Goal: Transaction & Acquisition: Purchase product/service

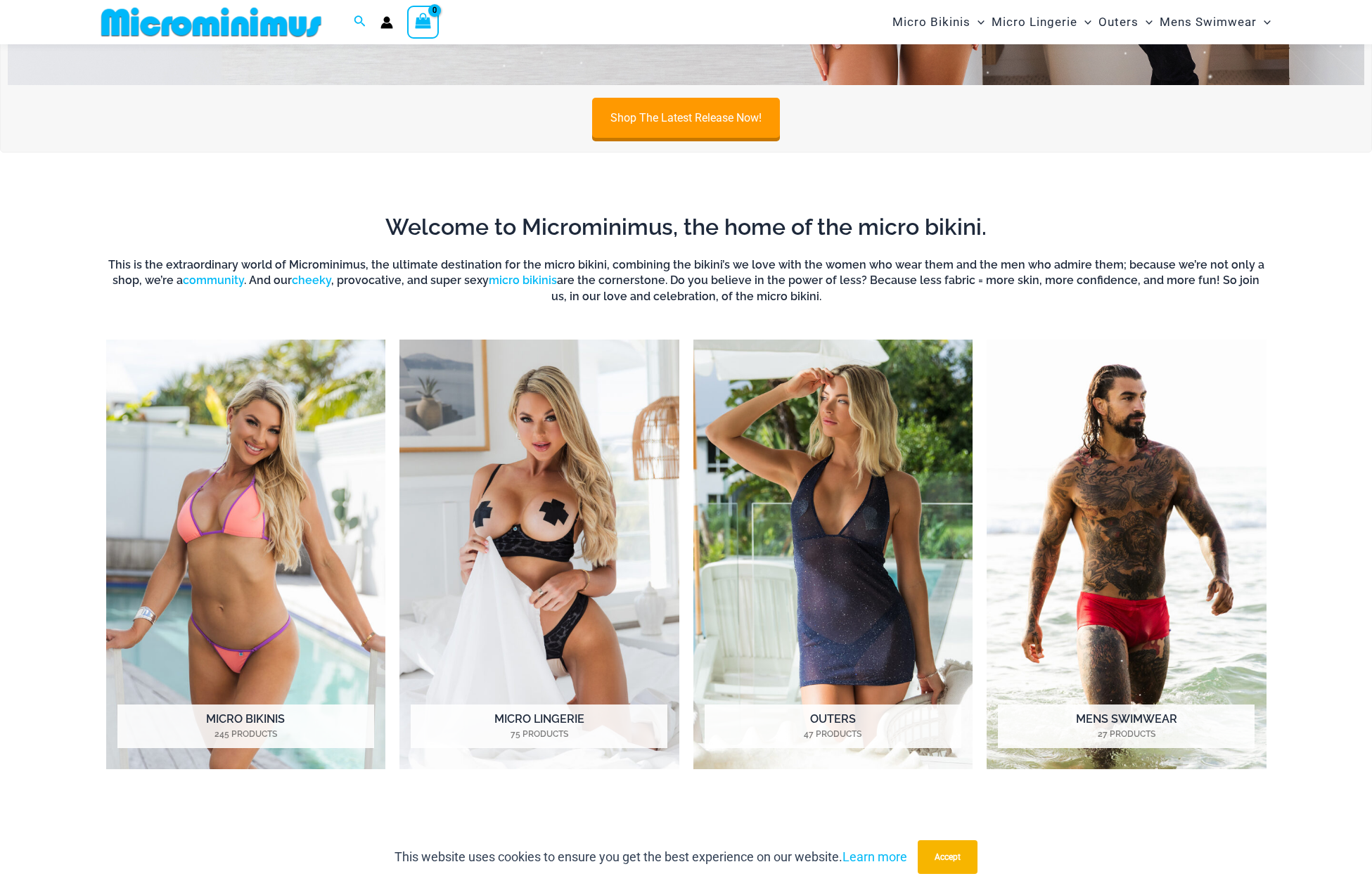
scroll to position [974, 0]
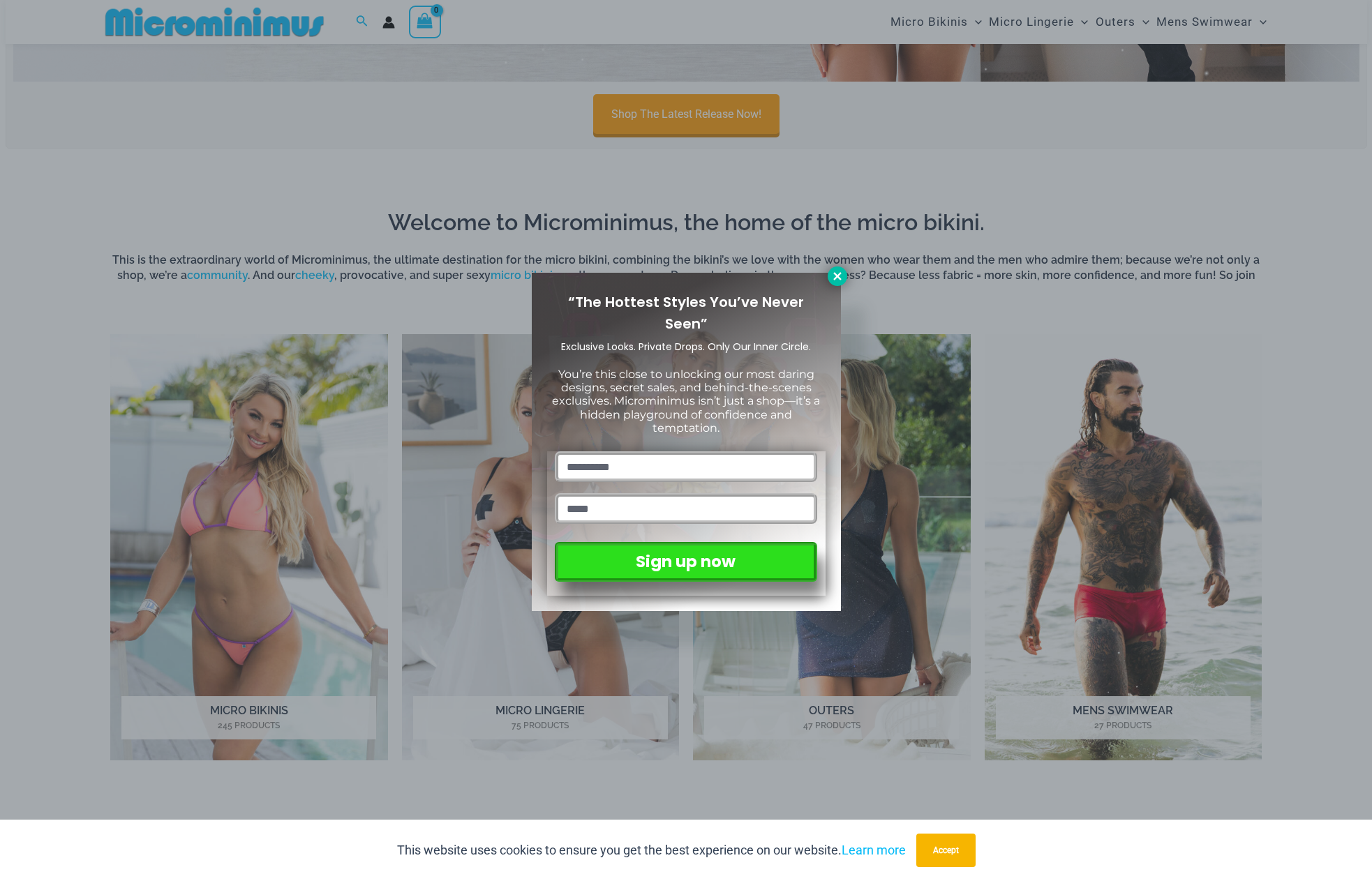
click at [839, 274] on icon at bounding box center [837, 276] width 8 height 8
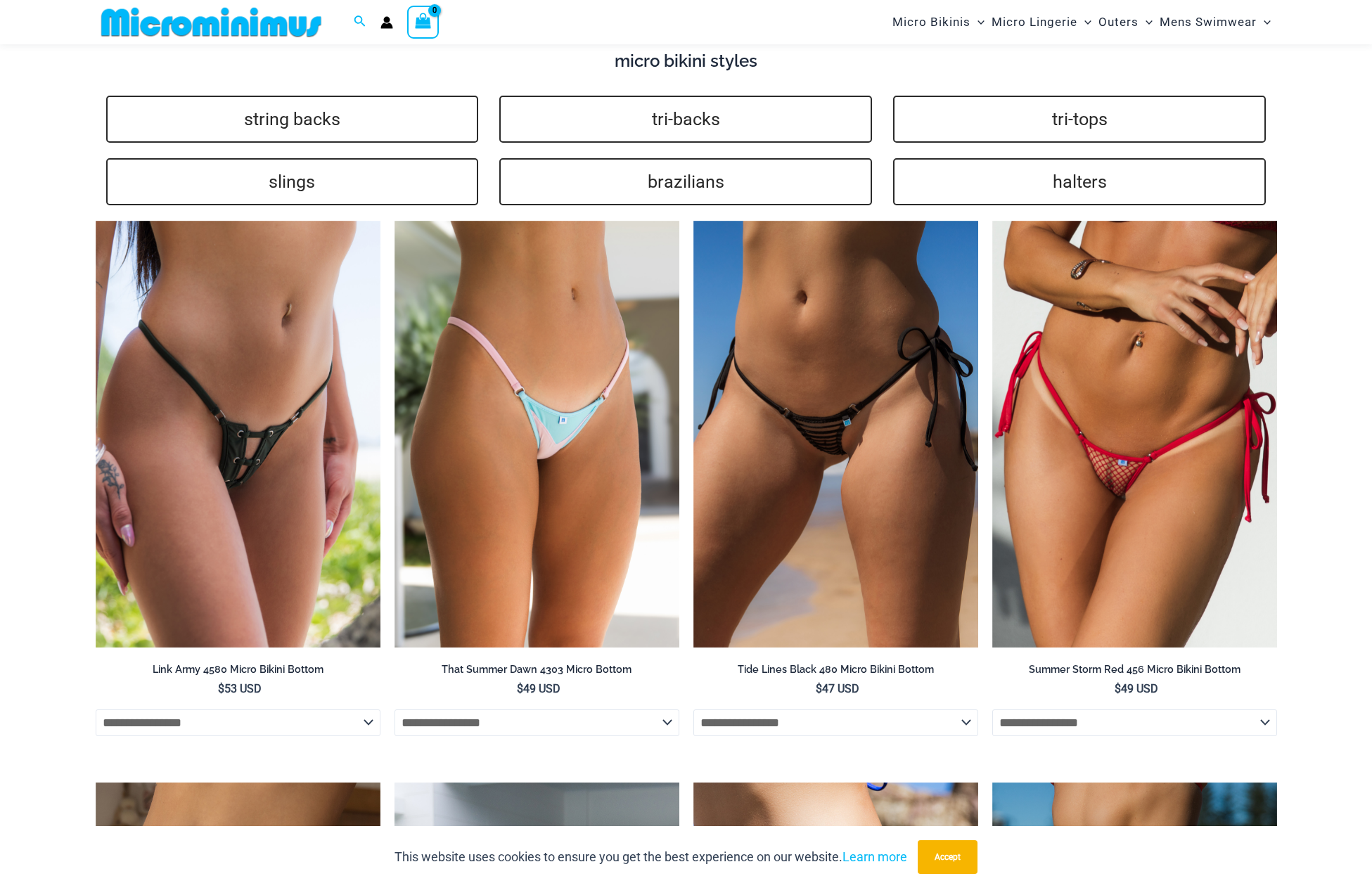
scroll to position [3506, 0]
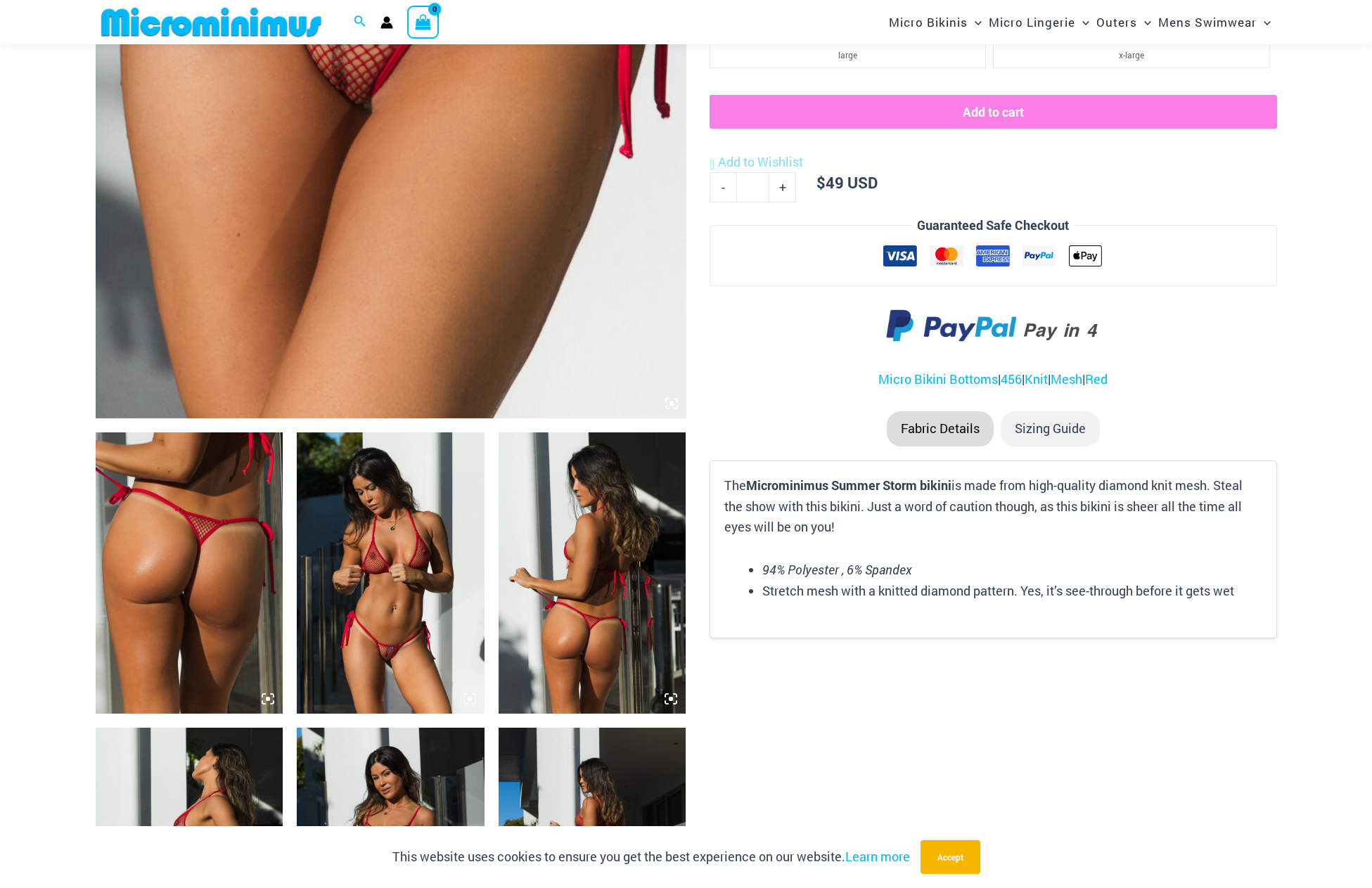
scroll to position [620, 0]
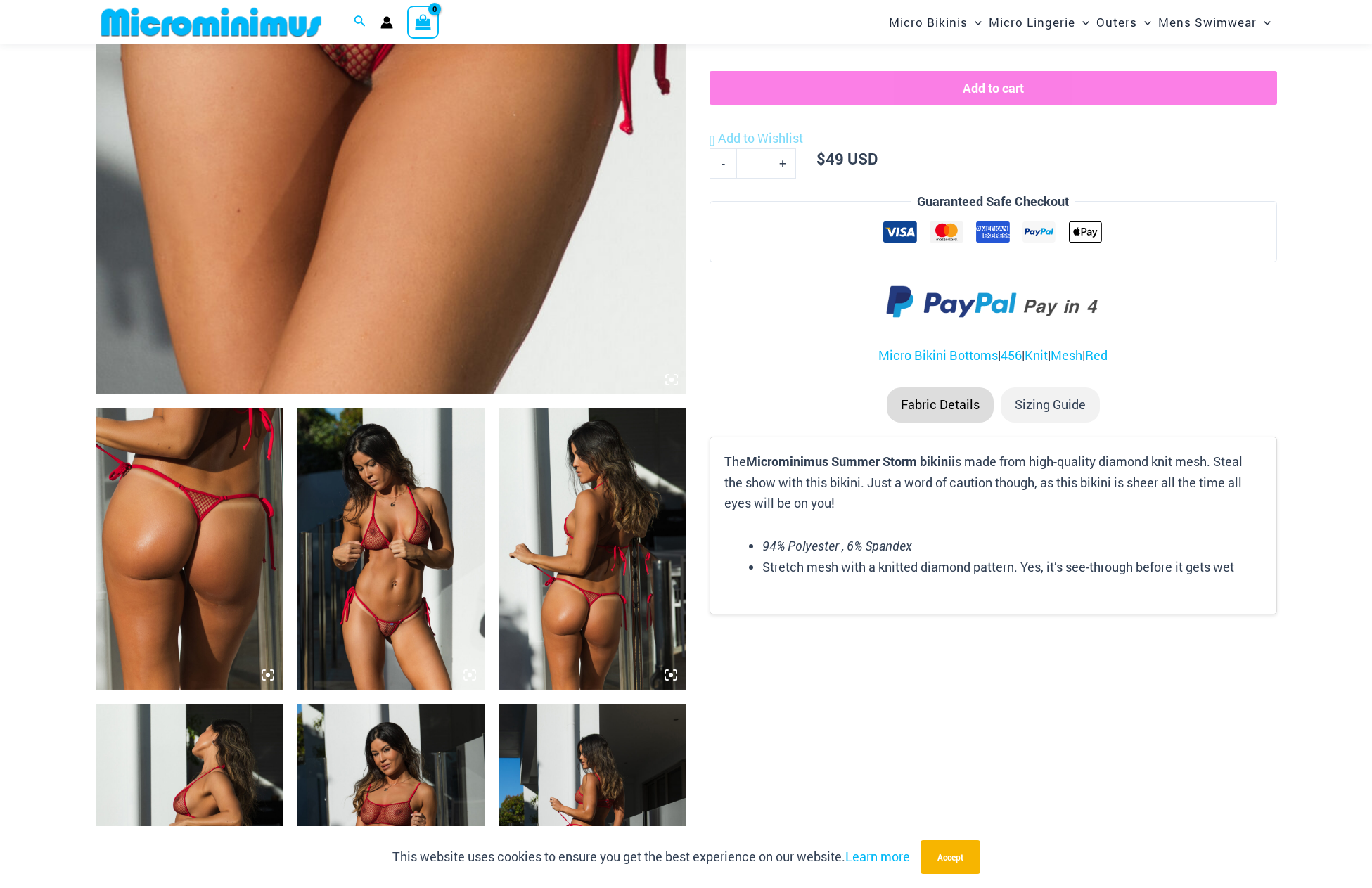
click at [376, 545] on img at bounding box center [391, 549] width 188 height 281
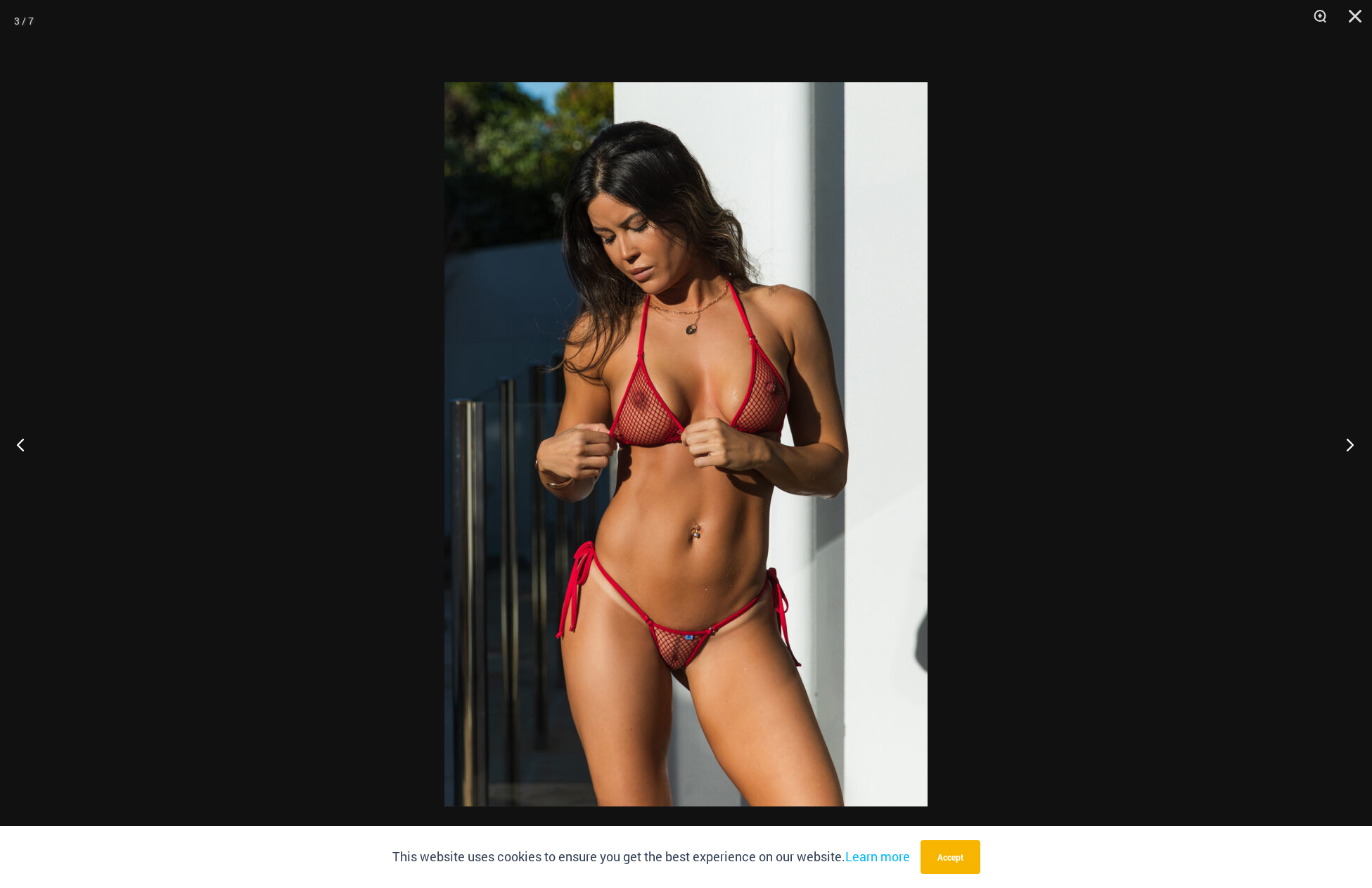
click at [1350, 441] on button "Next" at bounding box center [1346, 445] width 53 height 71
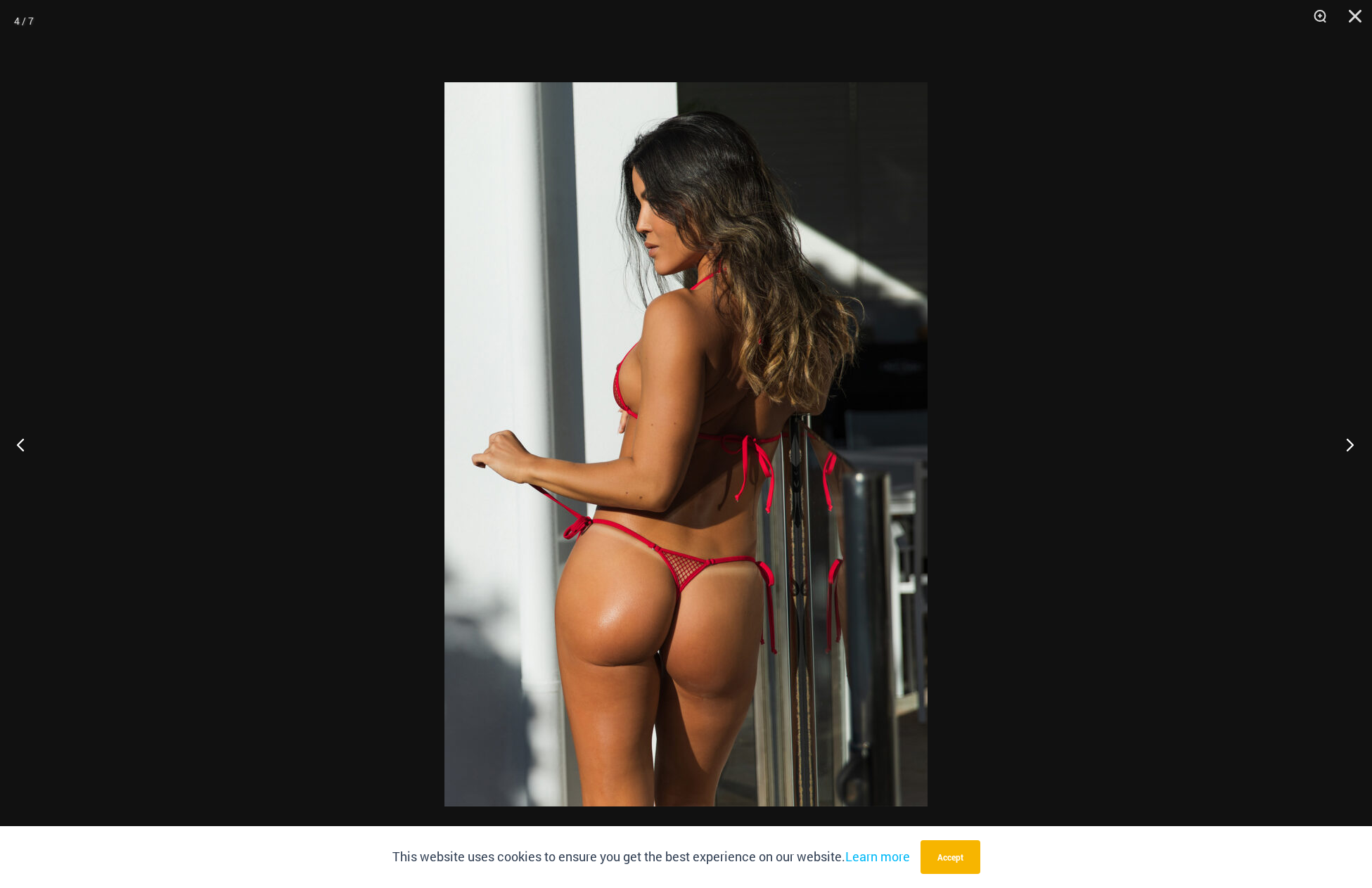
click at [1350, 441] on button "Next" at bounding box center [1346, 445] width 53 height 71
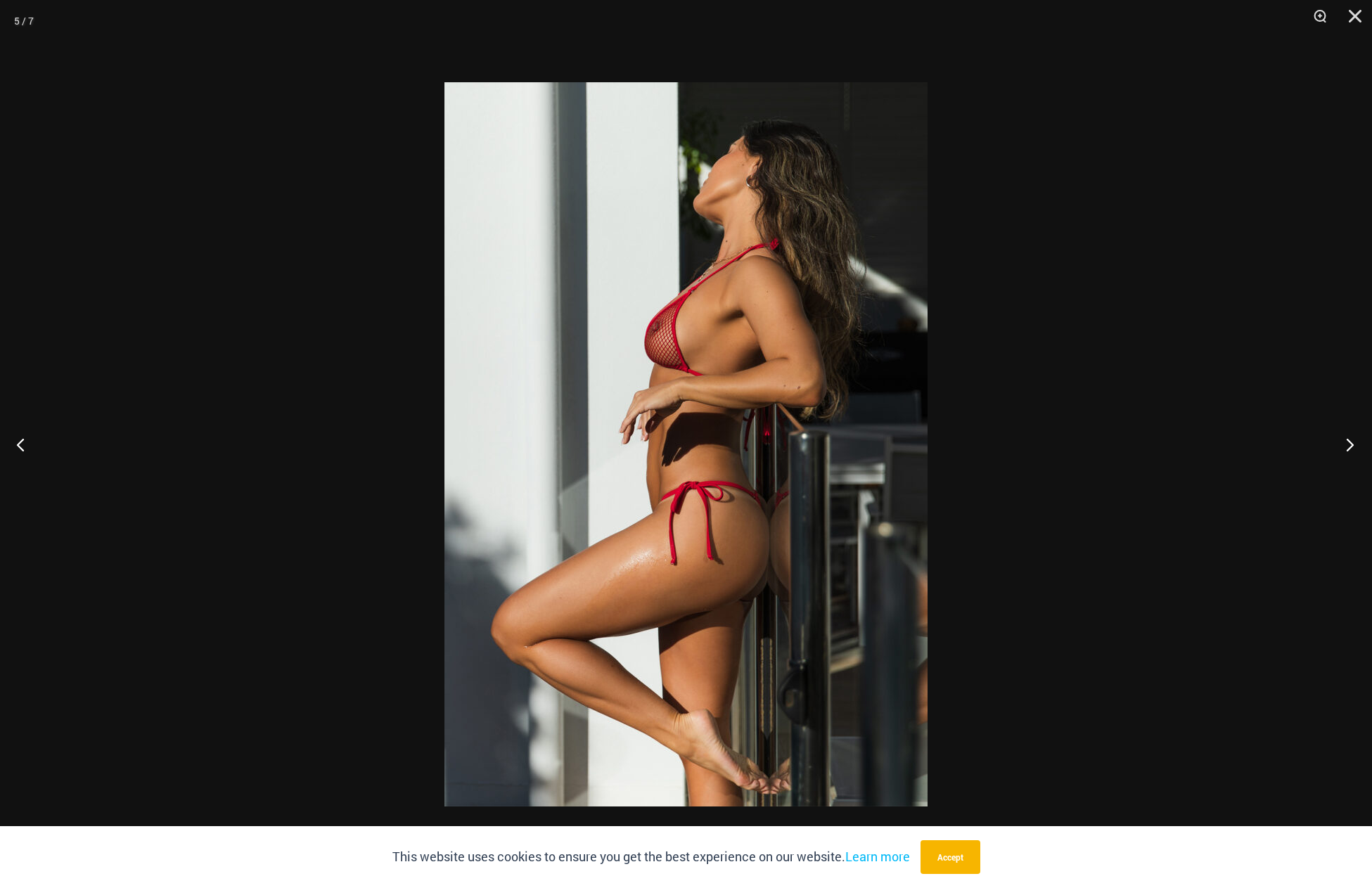
click at [1350, 441] on button "Next" at bounding box center [1346, 445] width 53 height 71
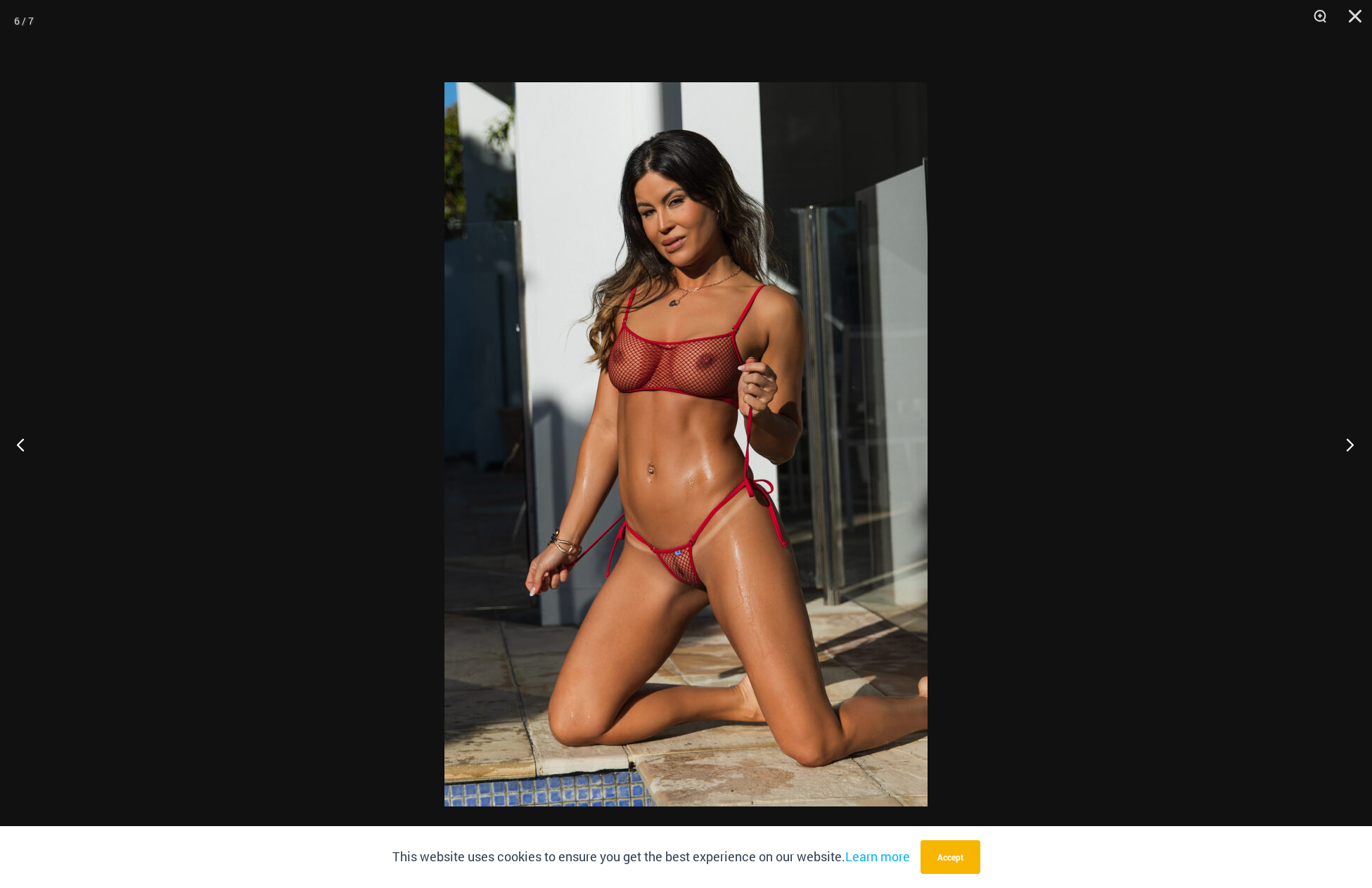
click at [1350, 441] on button "Next" at bounding box center [1346, 445] width 53 height 71
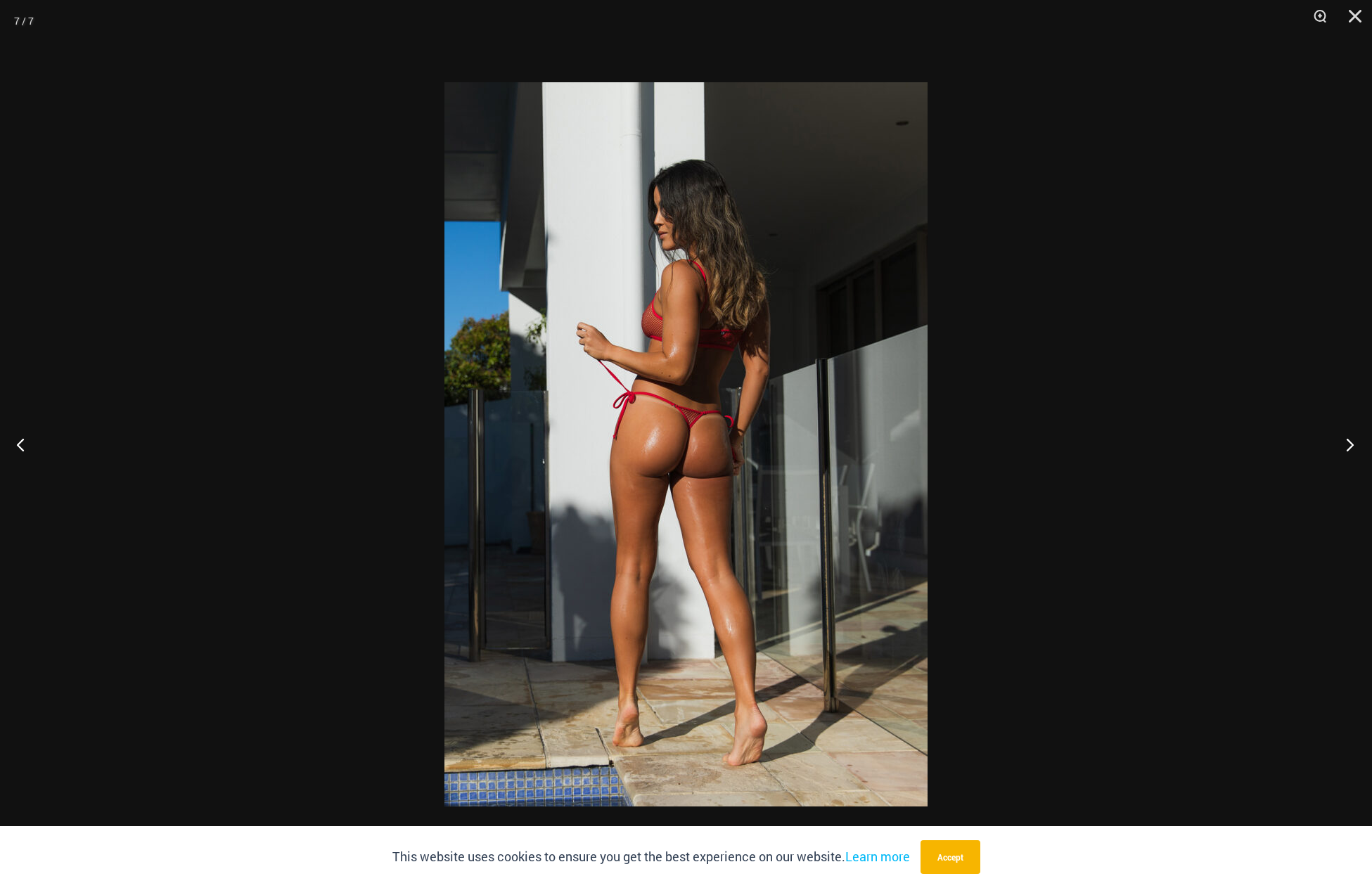
click at [1350, 441] on button "Next" at bounding box center [1346, 445] width 53 height 71
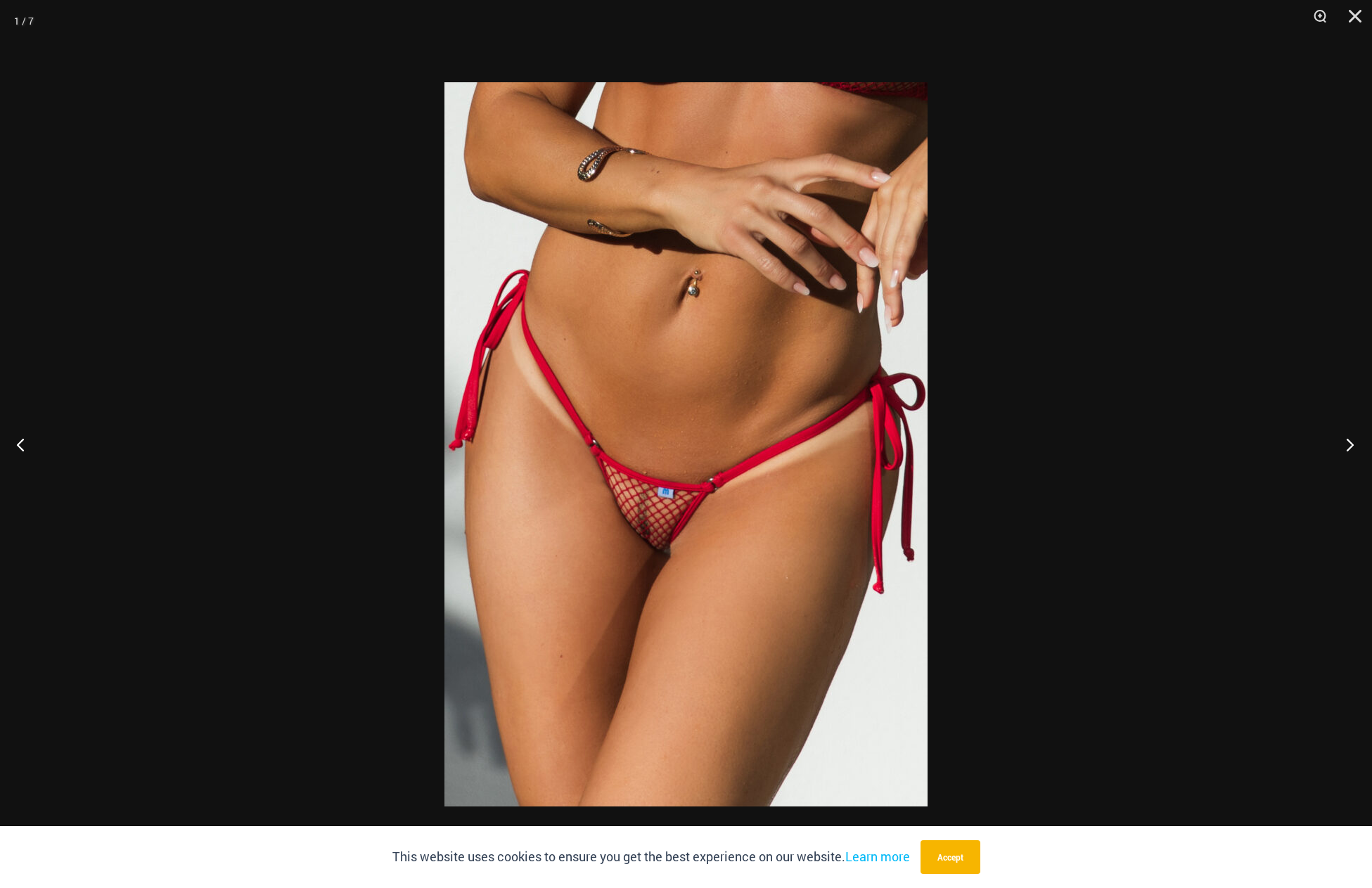
click at [1350, 441] on button "Next" at bounding box center [1346, 445] width 53 height 71
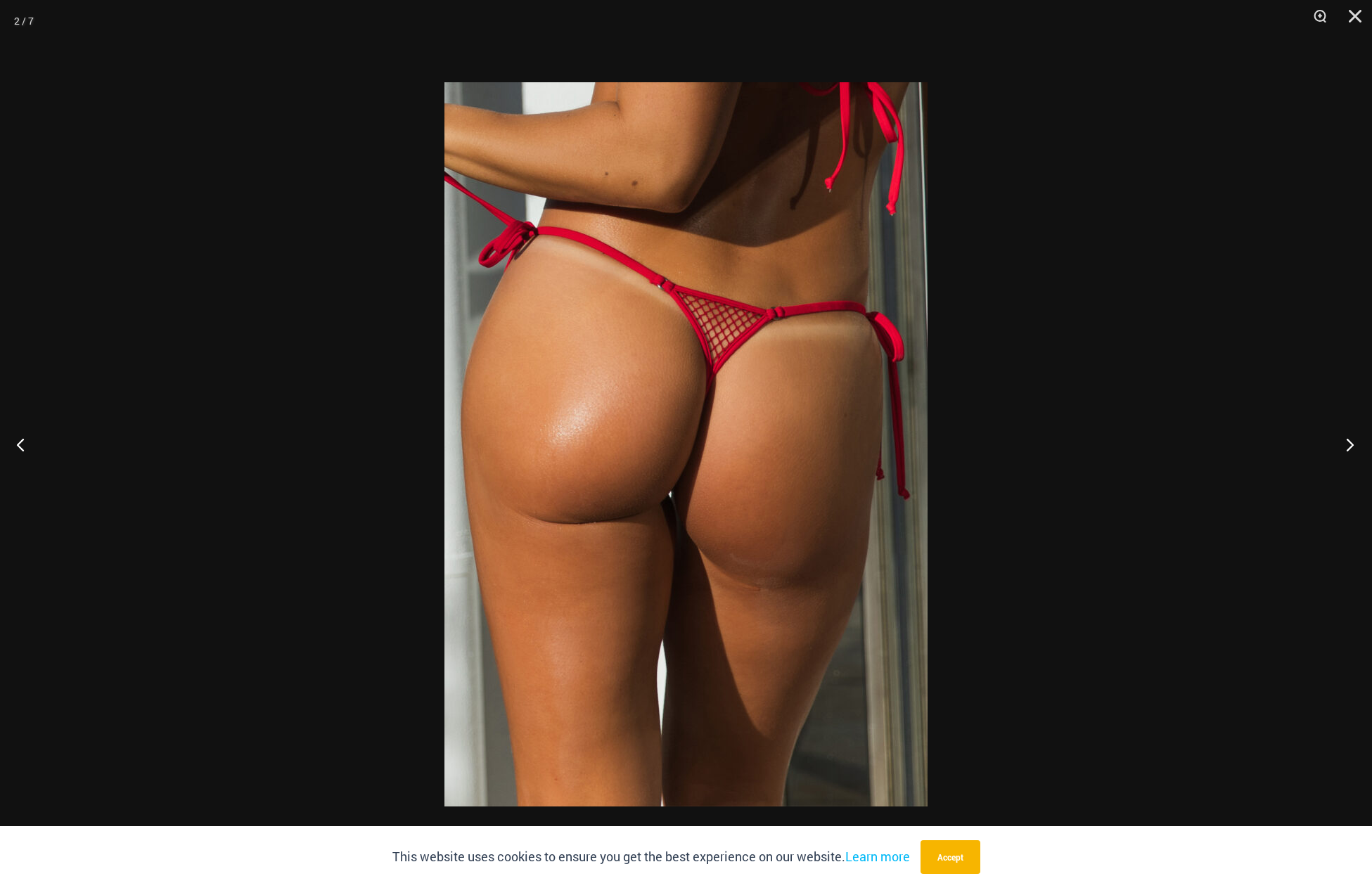
click at [1350, 441] on button "Next" at bounding box center [1346, 445] width 53 height 71
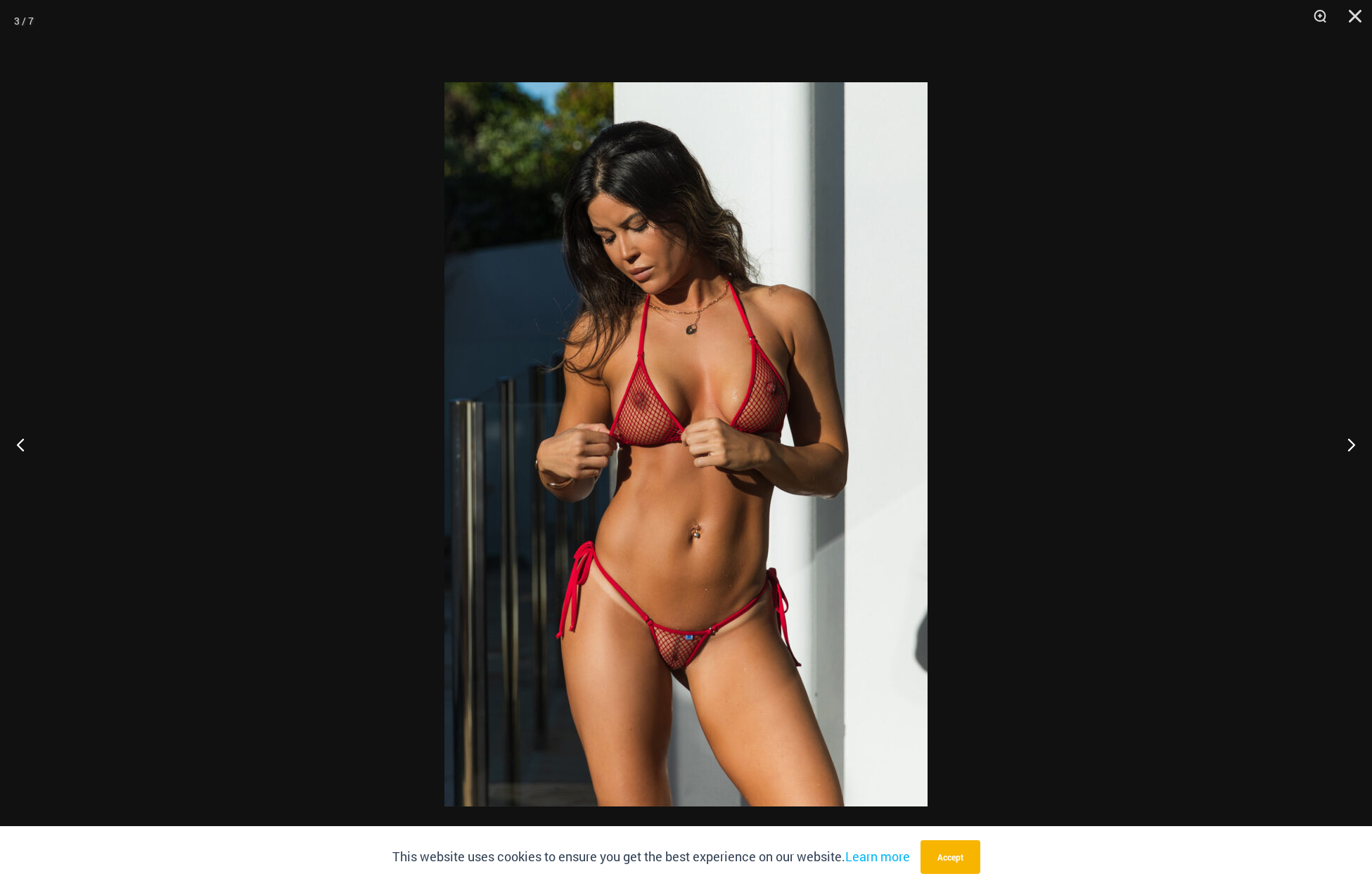
click at [678, 641] on img at bounding box center [686, 444] width 483 height 724
